Goal: Transaction & Acquisition: Book appointment/travel/reservation

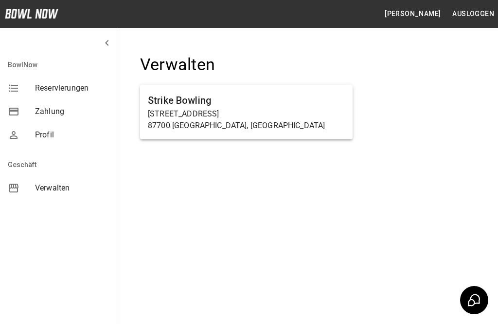
click at [180, 112] on p "Haußmannstraße 2a" at bounding box center [246, 114] width 197 height 12
click at [200, 112] on p "Haußmannstraße 2a" at bounding box center [246, 114] width 197 height 12
click at [198, 123] on p "87700 Memmingen, Germany" at bounding box center [246, 126] width 197 height 12
click at [190, 121] on p "87700 Memmingen, Germany" at bounding box center [246, 126] width 197 height 12
click at [180, 120] on p "87700 Memmingen, Germany" at bounding box center [246, 126] width 197 height 12
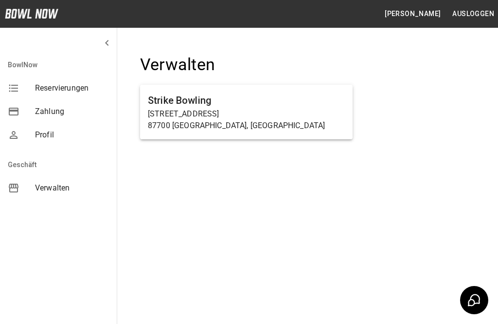
click at [195, 114] on p "Haußmannstraße 2a" at bounding box center [246, 114] width 197 height 12
click at [180, 109] on p "Haußmannstraße 2a" at bounding box center [246, 114] width 197 height 12
click at [181, 102] on h6 "Strike Bowling" at bounding box center [246, 100] width 197 height 16
click at [233, 113] on p "Haußmannstraße 2a" at bounding box center [246, 114] width 197 height 12
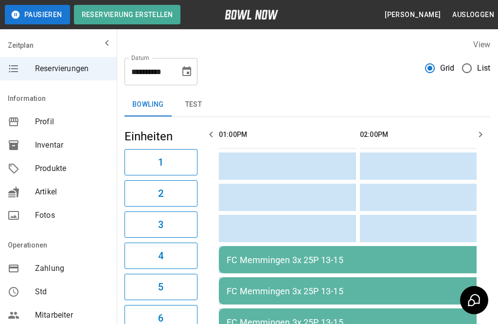
scroll to position [0, 282]
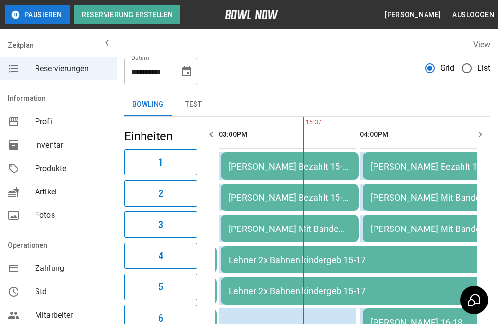
click at [189, 80] on button "Choose date, selected date is 5. Okt. 2025" at bounding box center [186, 71] width 19 height 19
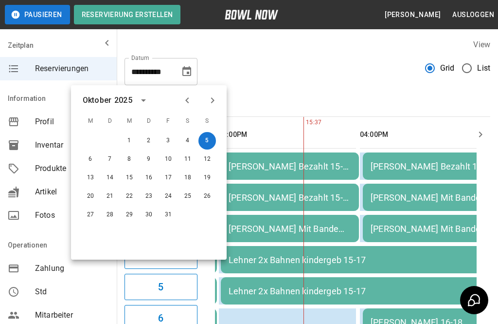
click at [189, 157] on button "11" at bounding box center [188, 159] width 18 height 18
type input "**********"
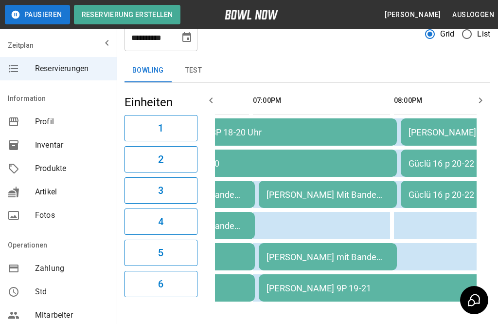
scroll to position [26, 0]
